Goal: Information Seeking & Learning: Learn about a topic

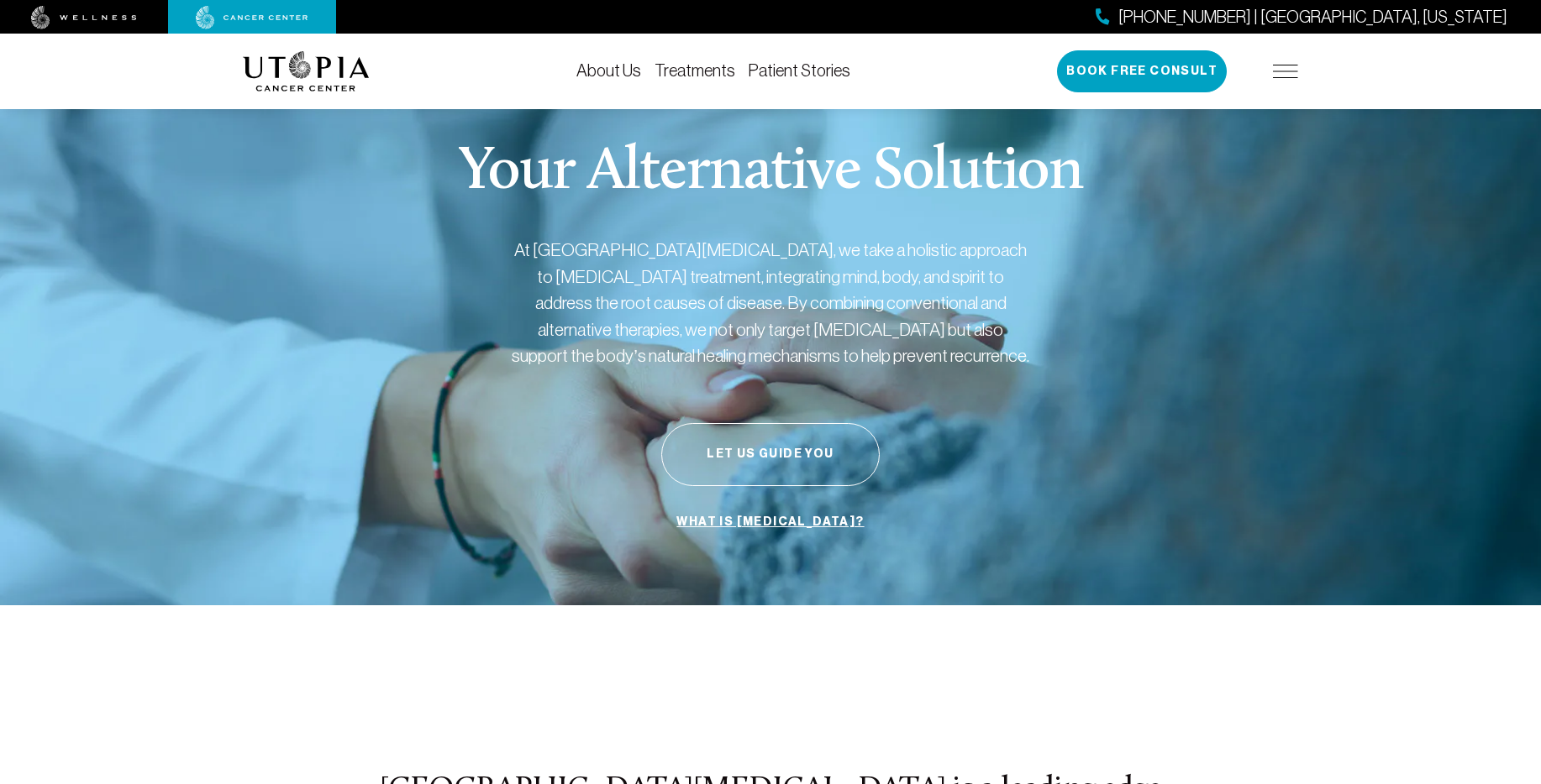
click at [707, 64] on link "Treatments" at bounding box center [694, 70] width 80 height 19
